Goal: Navigation & Orientation: Find specific page/section

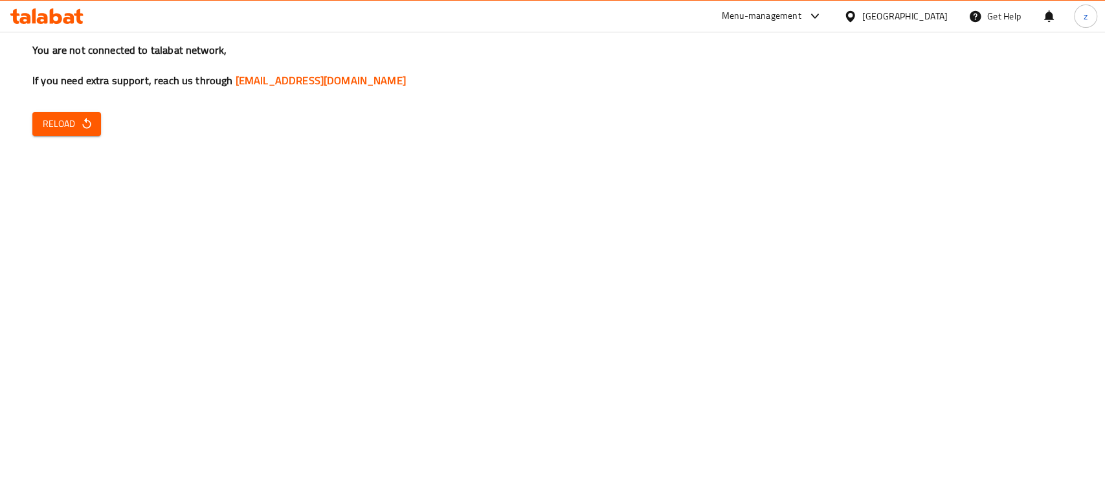
click at [80, 127] on icon "button" at bounding box center [86, 123] width 13 height 13
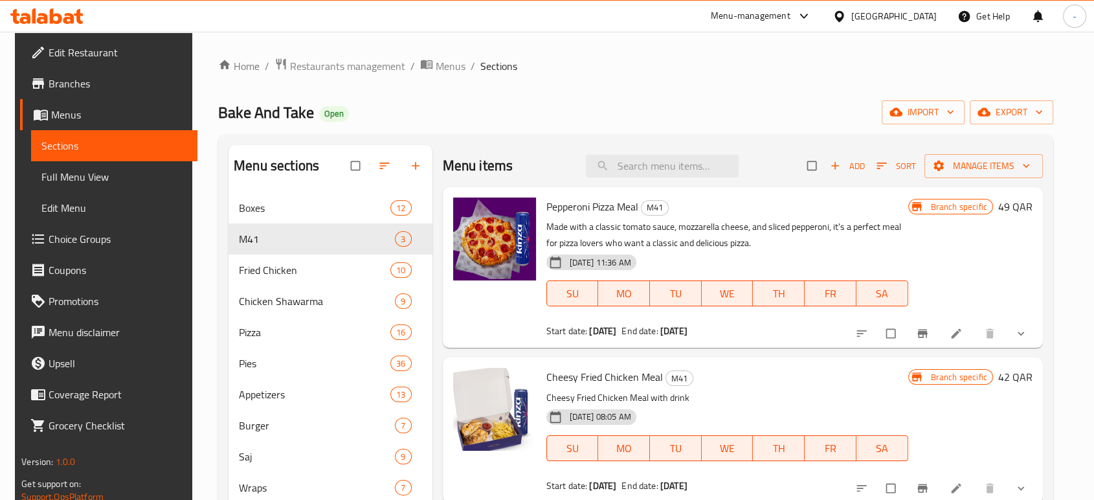
click at [430, 102] on div "Bake And Take Open import export" at bounding box center [635, 112] width 835 height 24
click at [322, 63] on span "Restaurants management" at bounding box center [347, 66] width 115 height 16
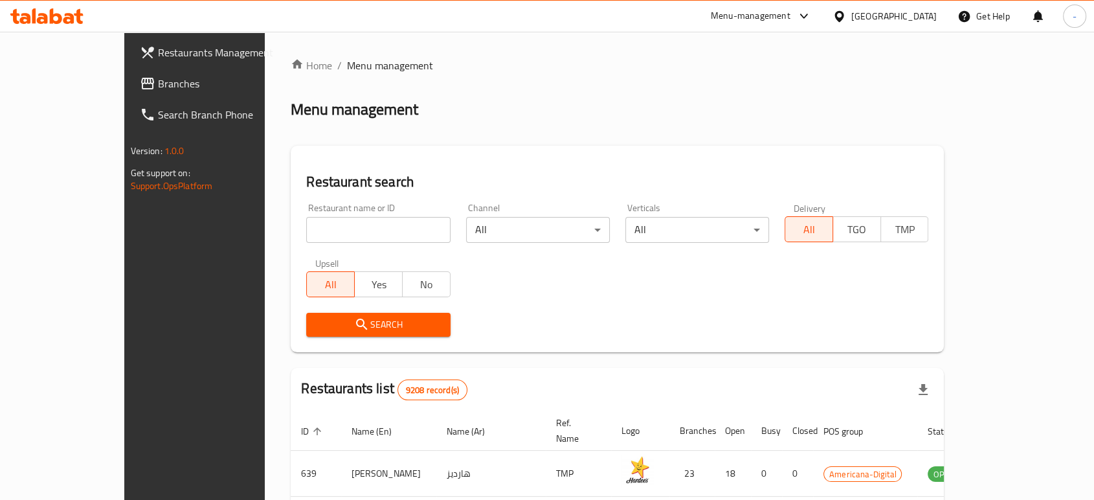
click at [791, 20] on div "Menu-management" at bounding box center [751, 16] width 80 height 16
click at [783, 96] on div "Agent Campaigns Center" at bounding box center [741, 88] width 118 height 30
